Goal: Information Seeking & Learning: Learn about a topic

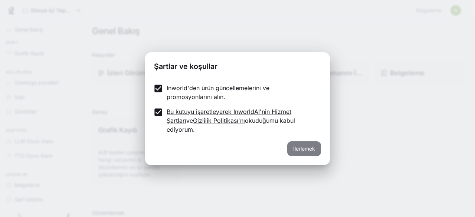
click at [314, 146] on font "İlerlemek" at bounding box center [304, 149] width 22 height 6
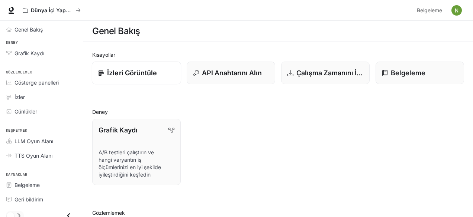
click at [130, 72] on font "İzleri Görüntüle" at bounding box center [132, 73] width 50 height 8
